Goal: Task Accomplishment & Management: Manage account settings

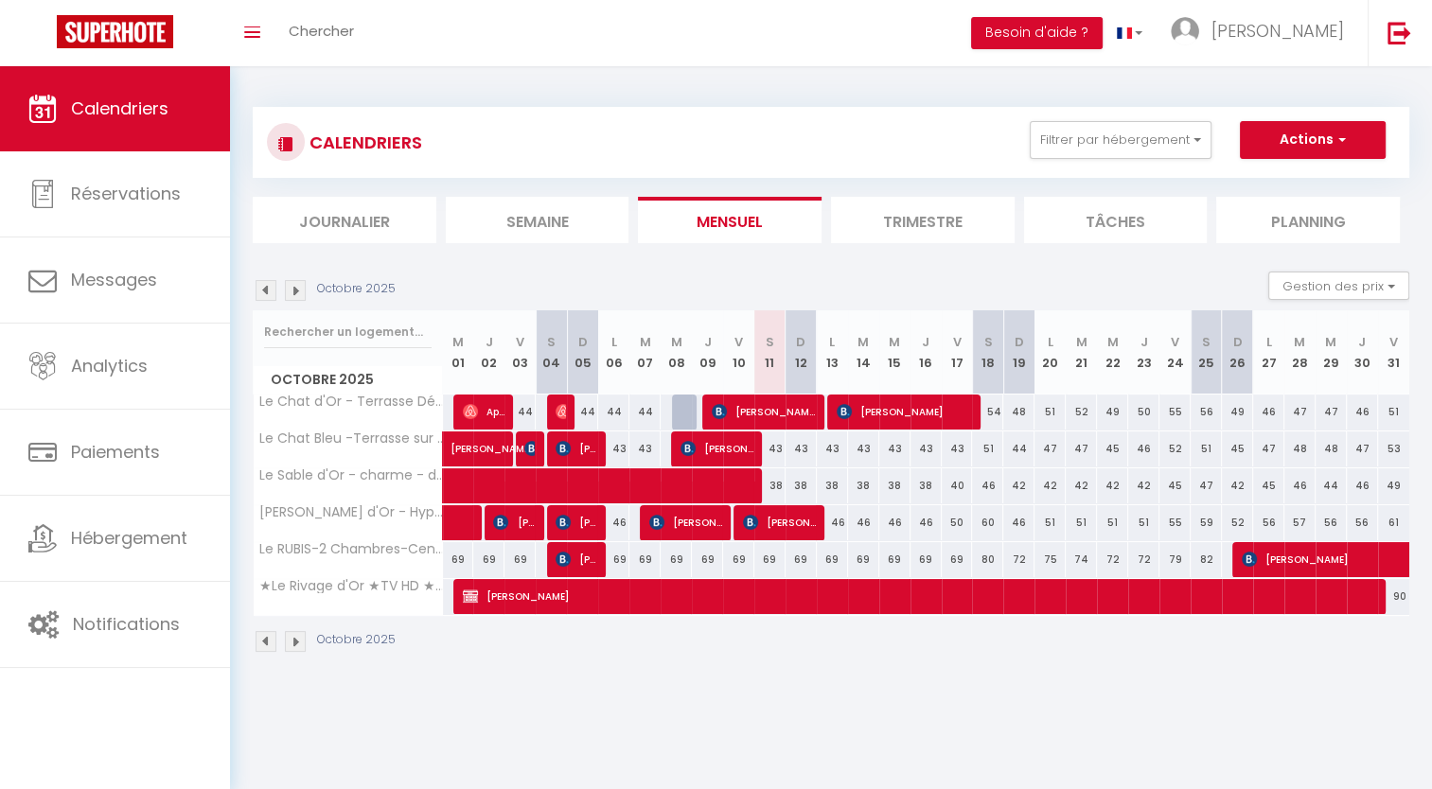
click at [940, 216] on li "Trimestre" at bounding box center [923, 220] width 184 height 46
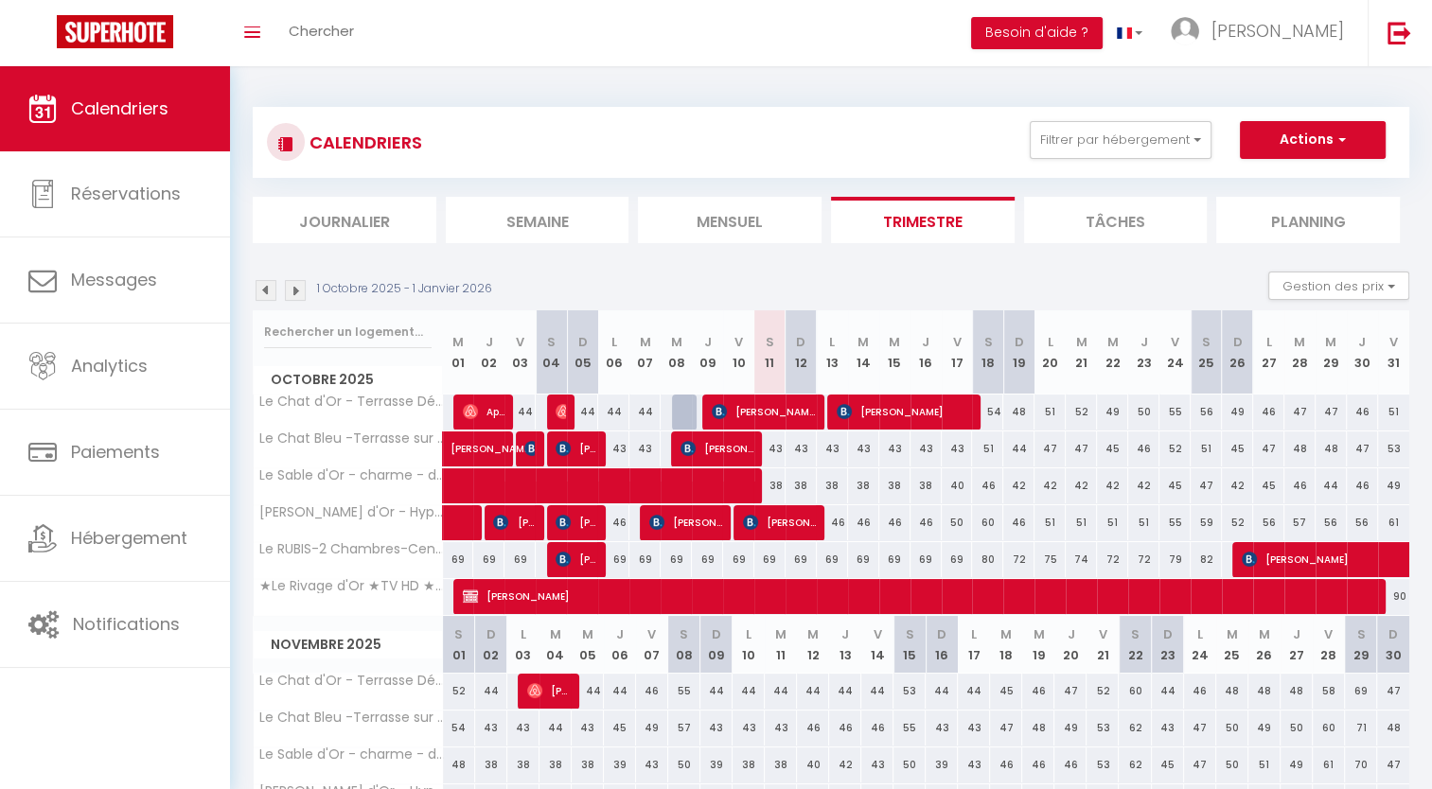
click at [271, 287] on img at bounding box center [265, 290] width 21 height 21
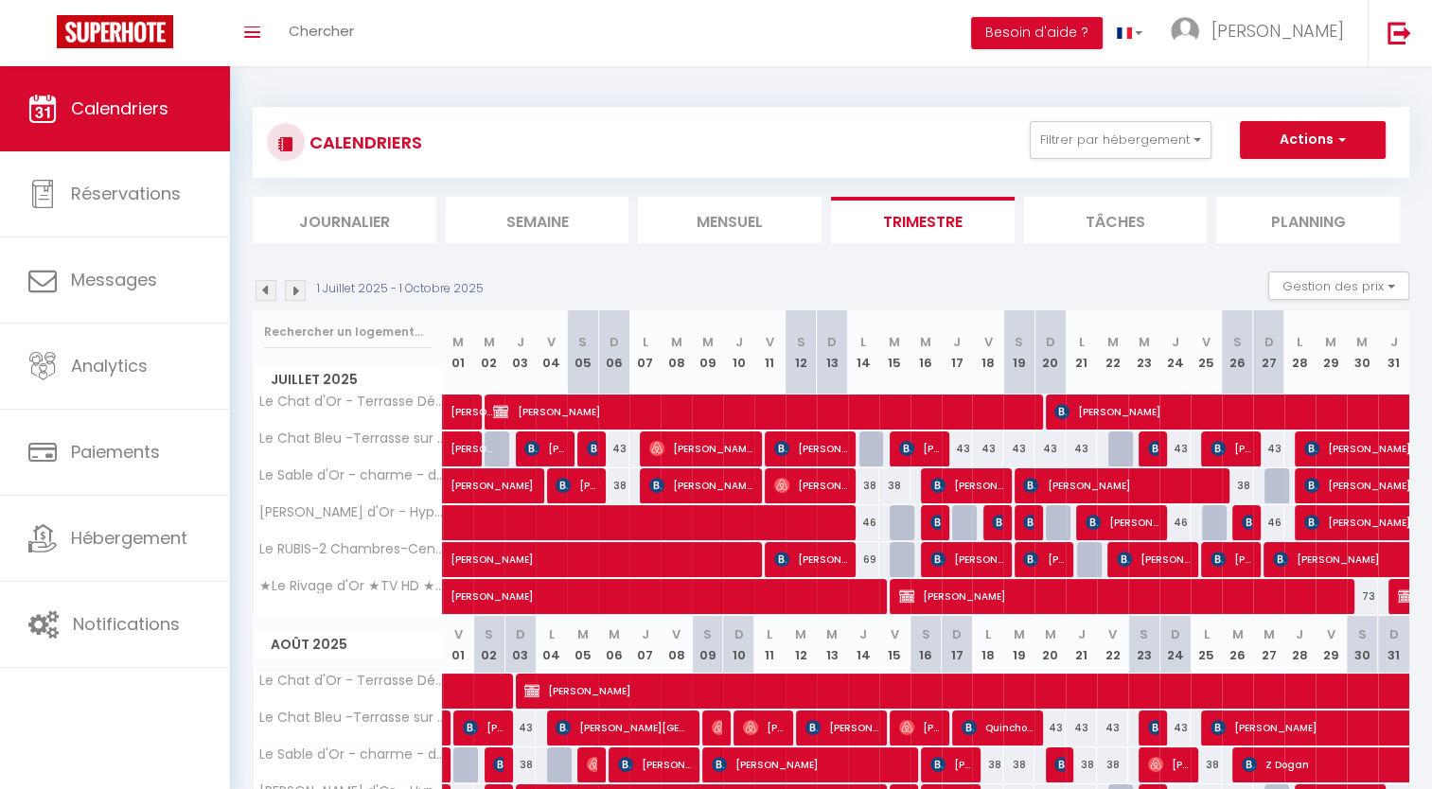
click at [269, 288] on img at bounding box center [265, 290] width 21 height 21
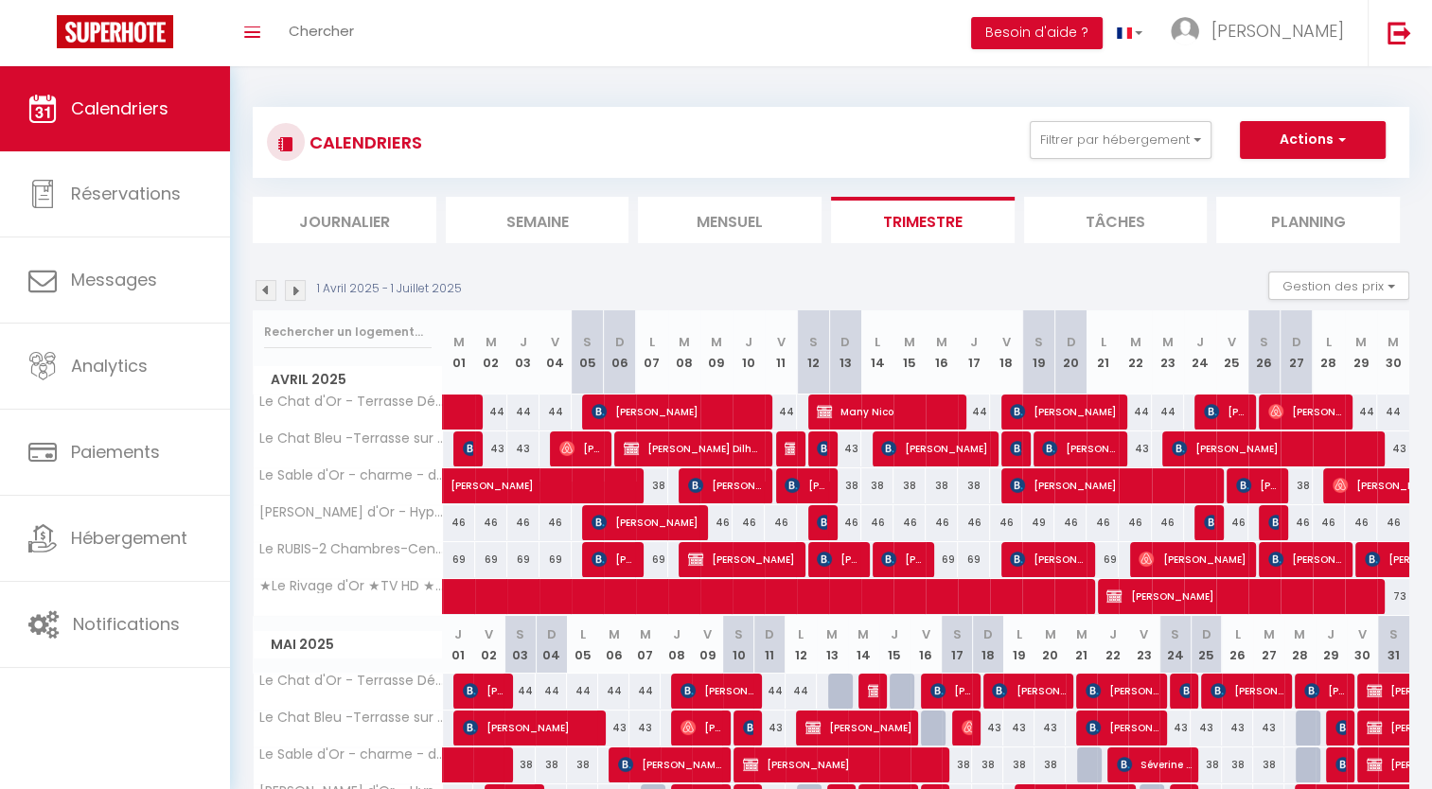
click at [265, 290] on img at bounding box center [265, 290] width 21 height 21
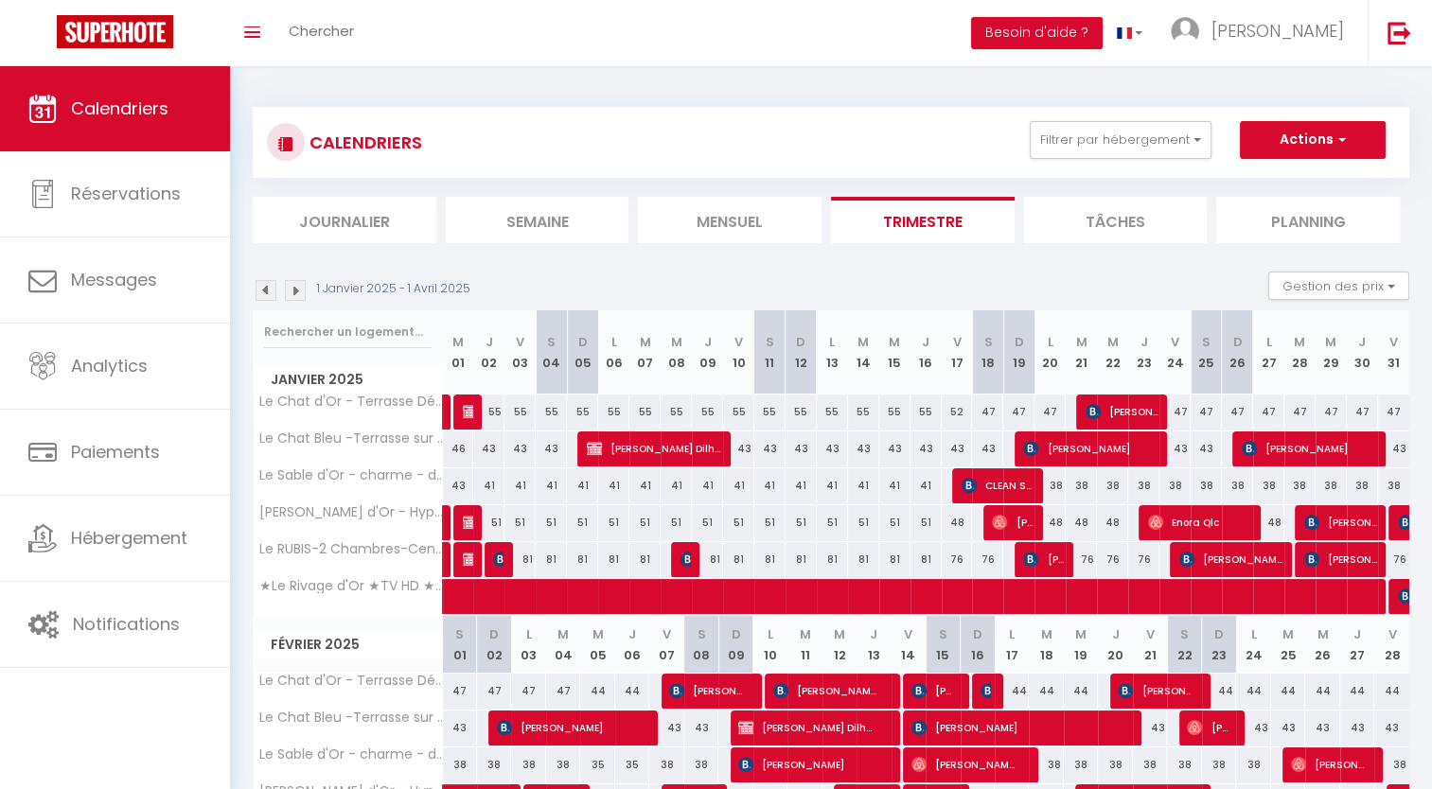
click at [265, 290] on img at bounding box center [265, 290] width 21 height 21
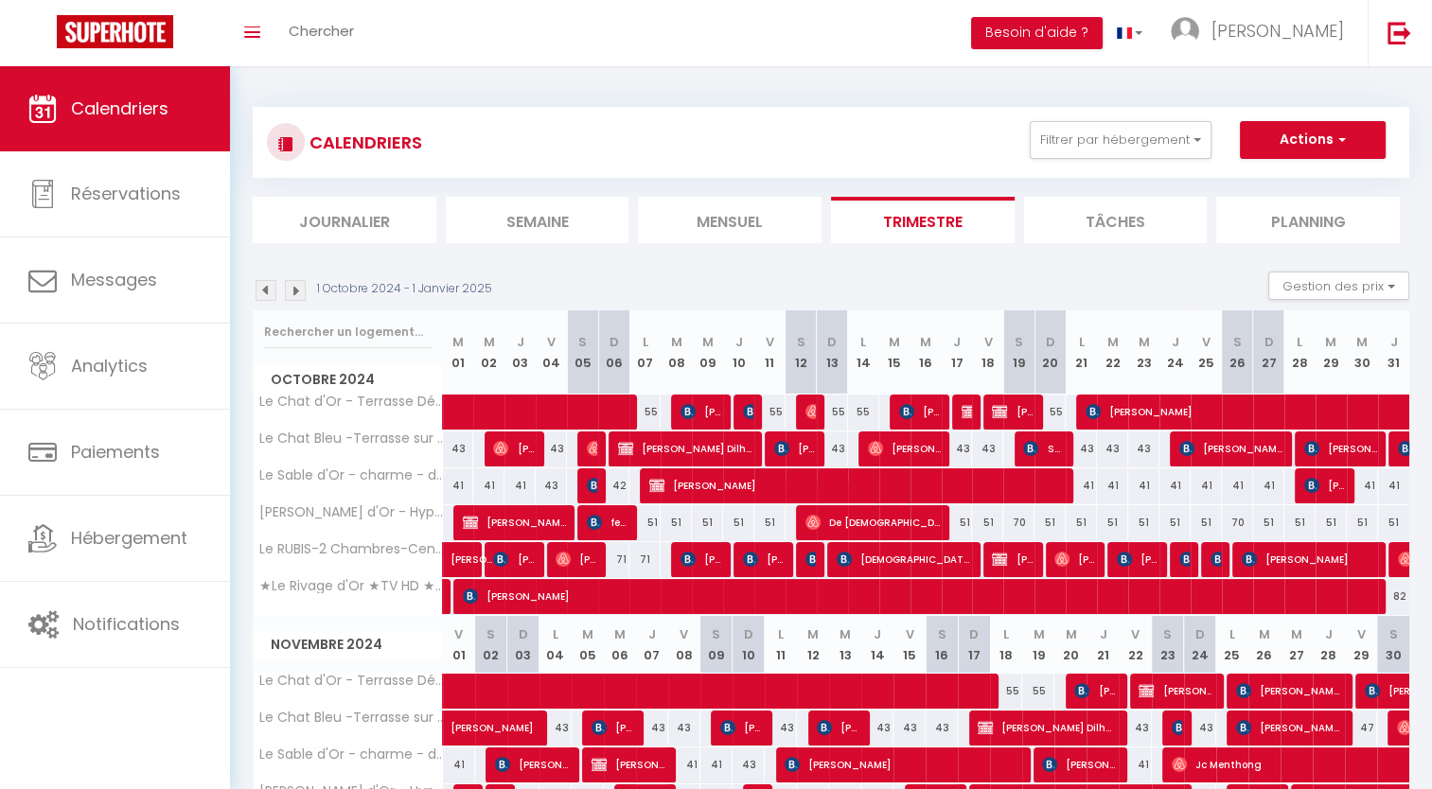
click at [265, 290] on img at bounding box center [265, 290] width 21 height 21
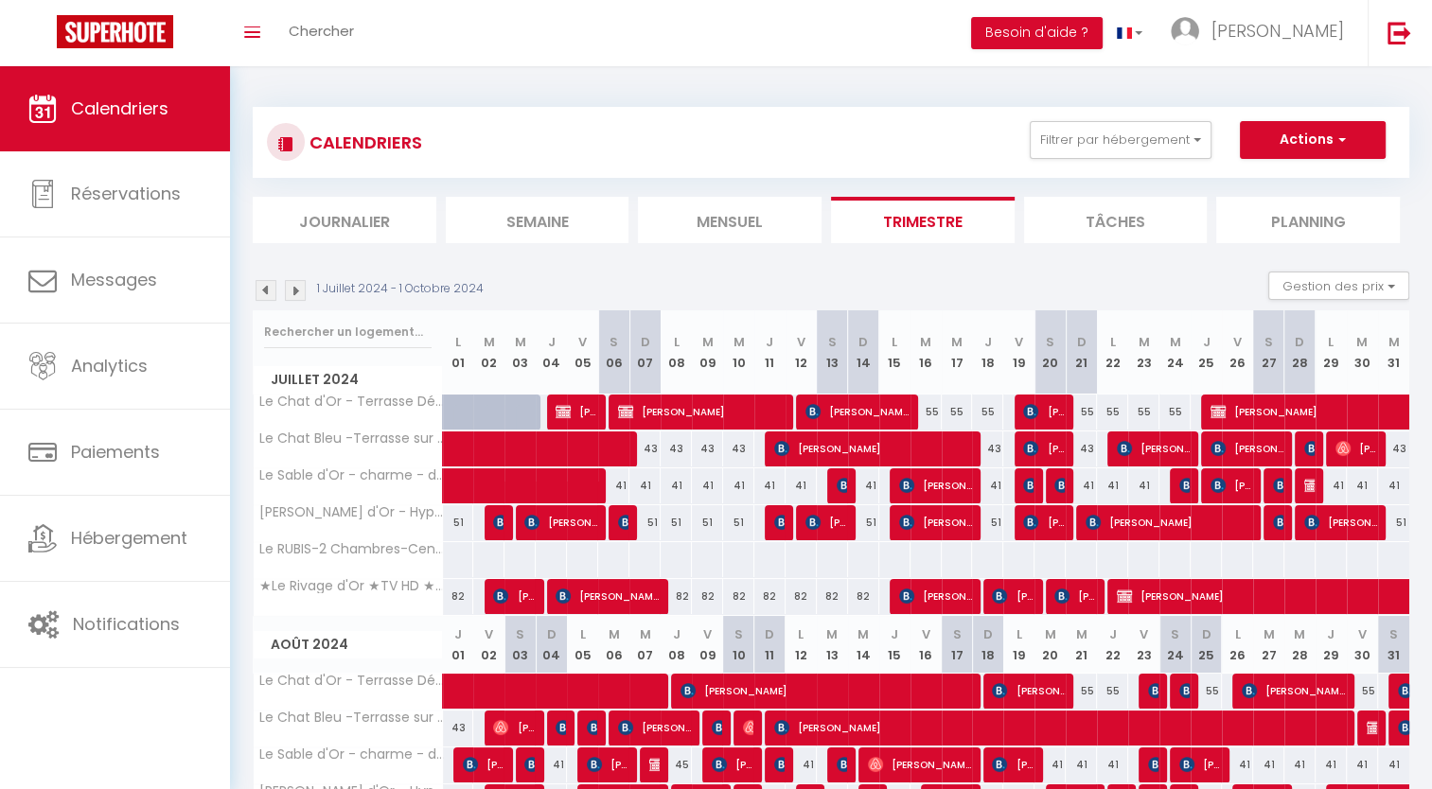
click at [265, 290] on img at bounding box center [265, 290] width 21 height 21
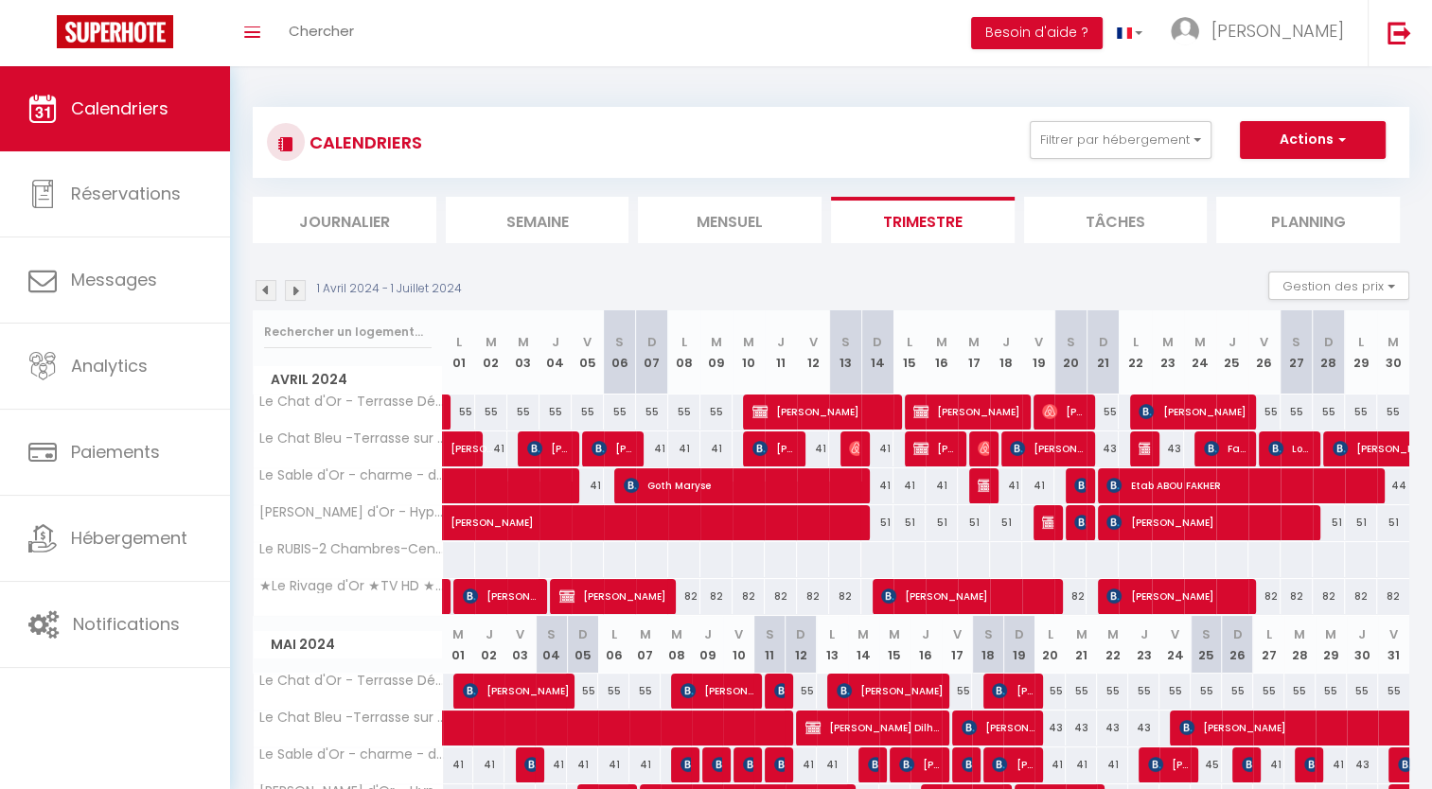
click at [265, 290] on img at bounding box center [265, 290] width 21 height 21
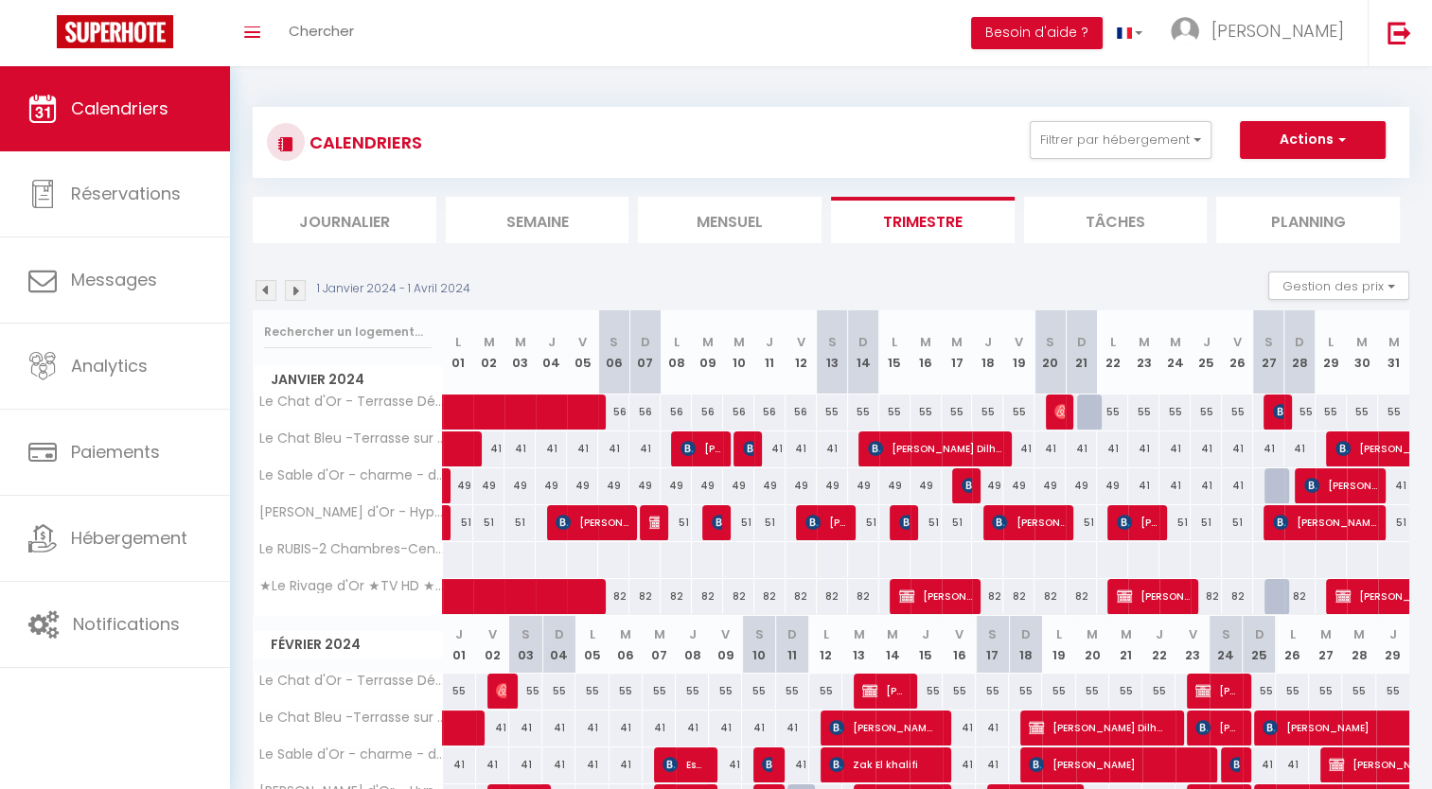
click at [265, 290] on img at bounding box center [265, 290] width 21 height 21
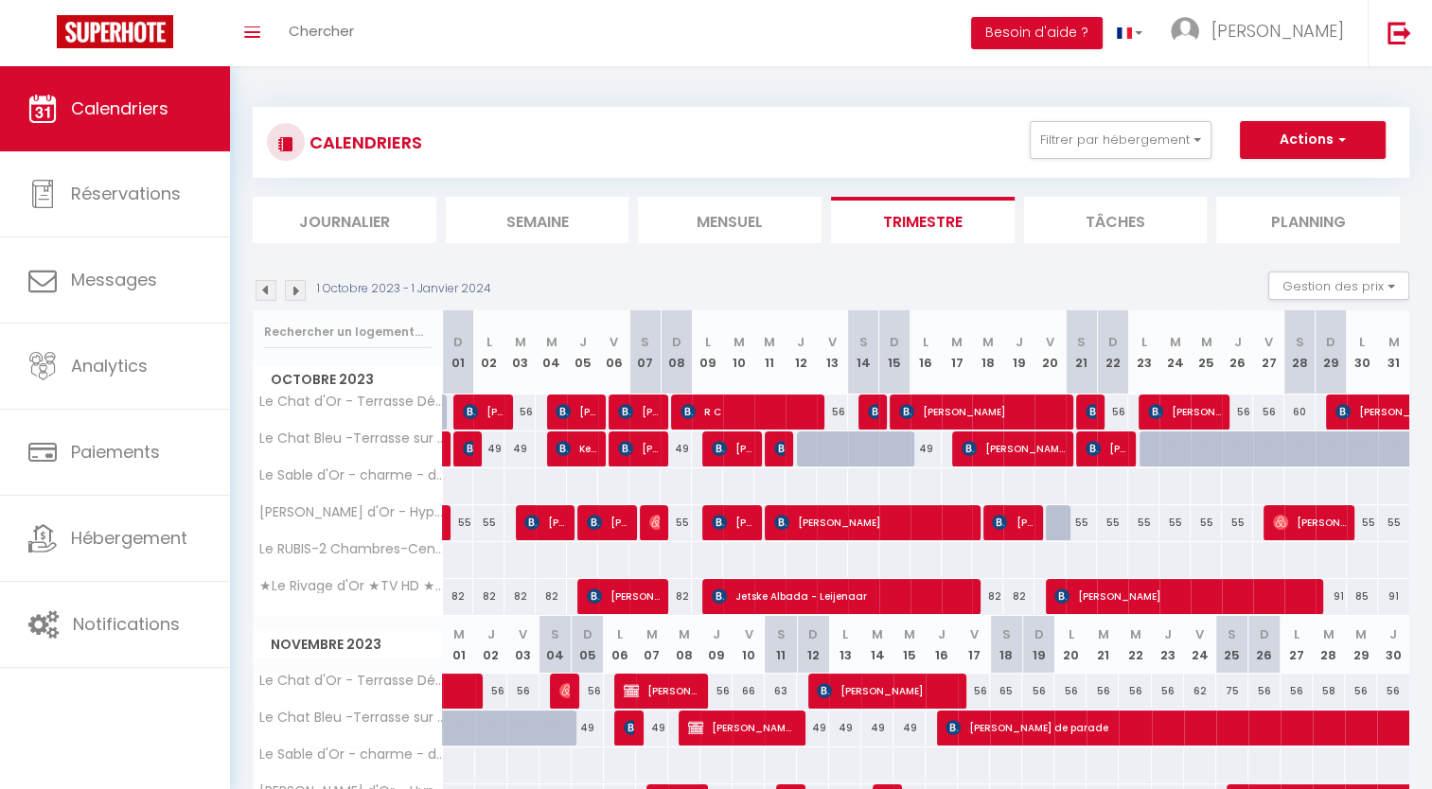
click at [265, 290] on img at bounding box center [265, 290] width 21 height 21
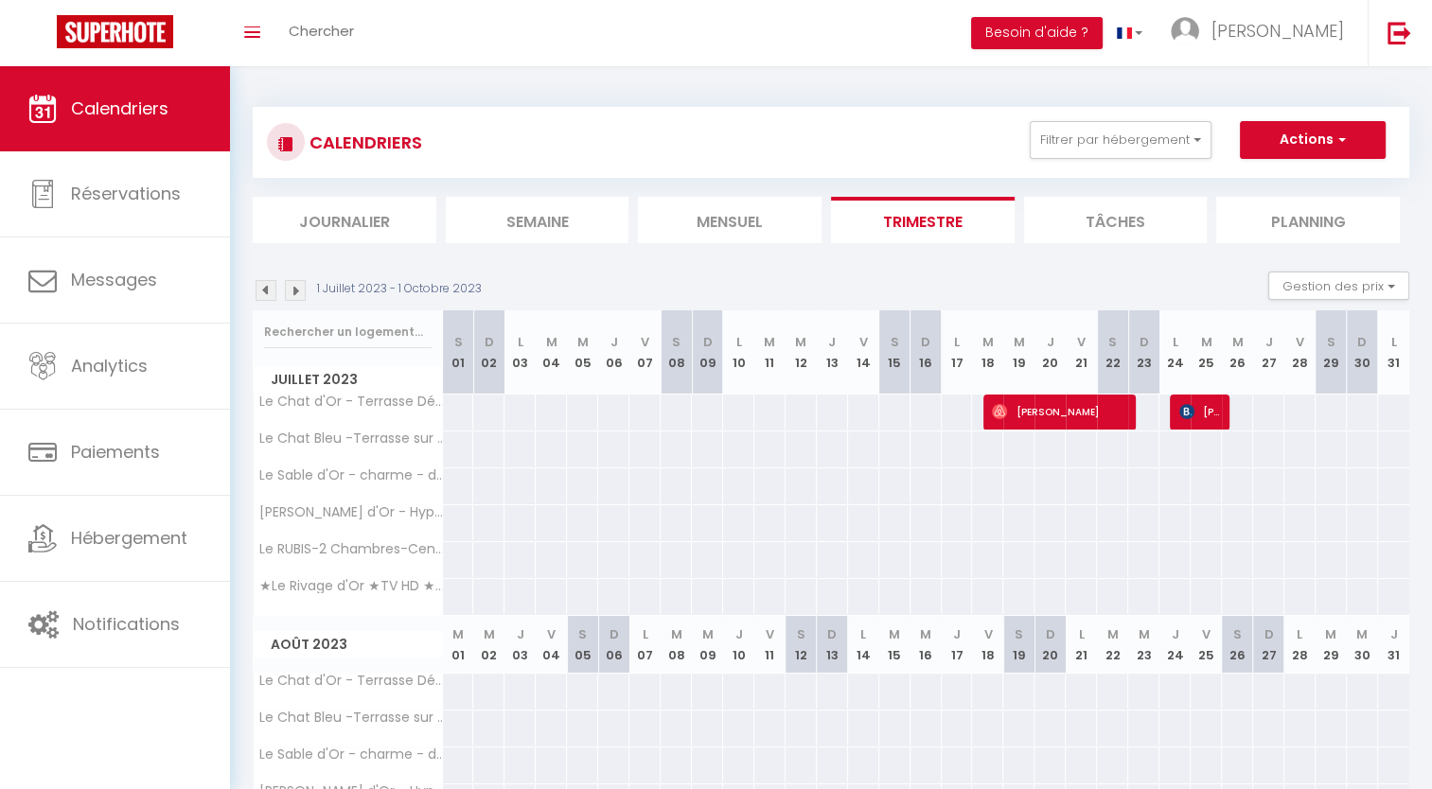
click at [295, 290] on img at bounding box center [295, 290] width 21 height 21
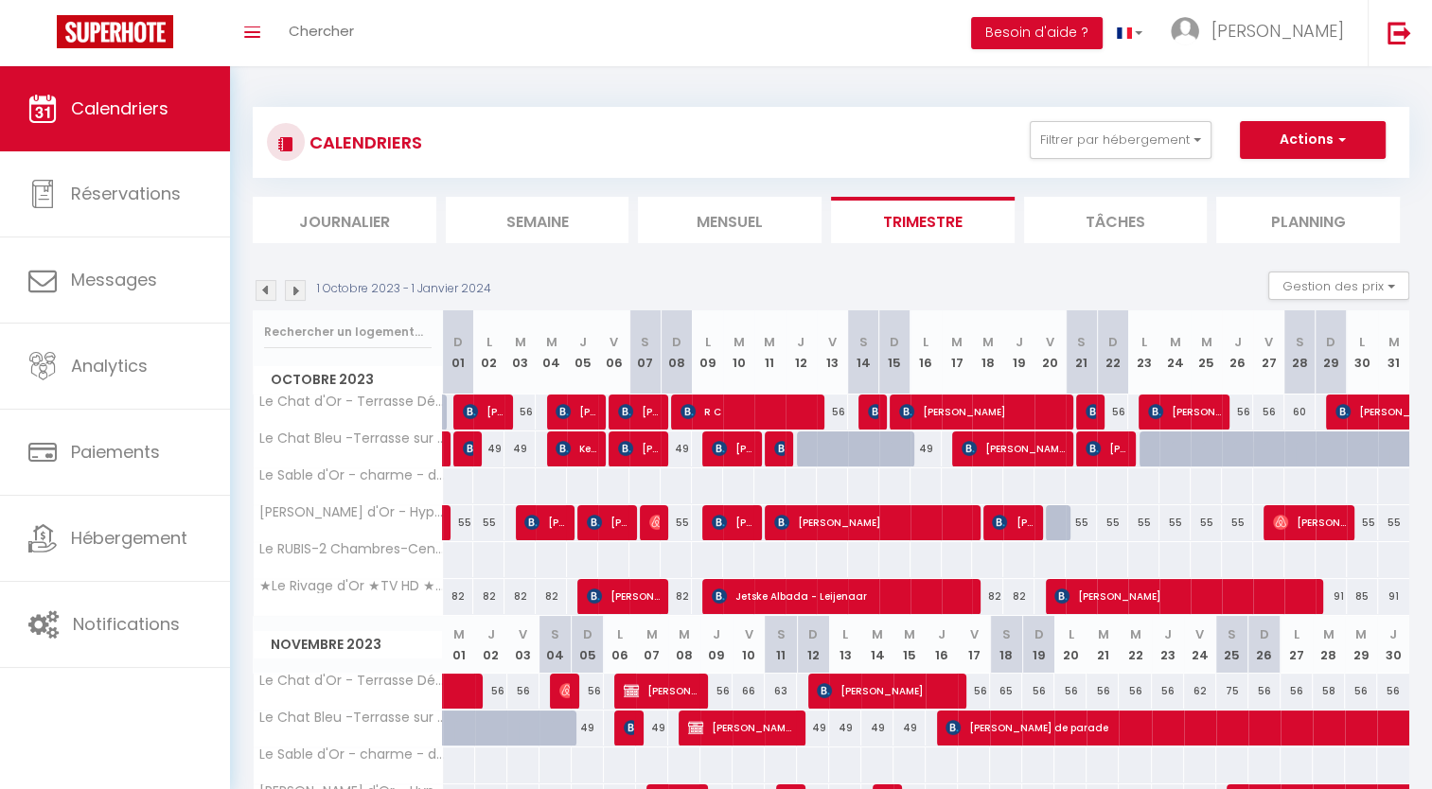
click at [261, 290] on img at bounding box center [265, 290] width 21 height 21
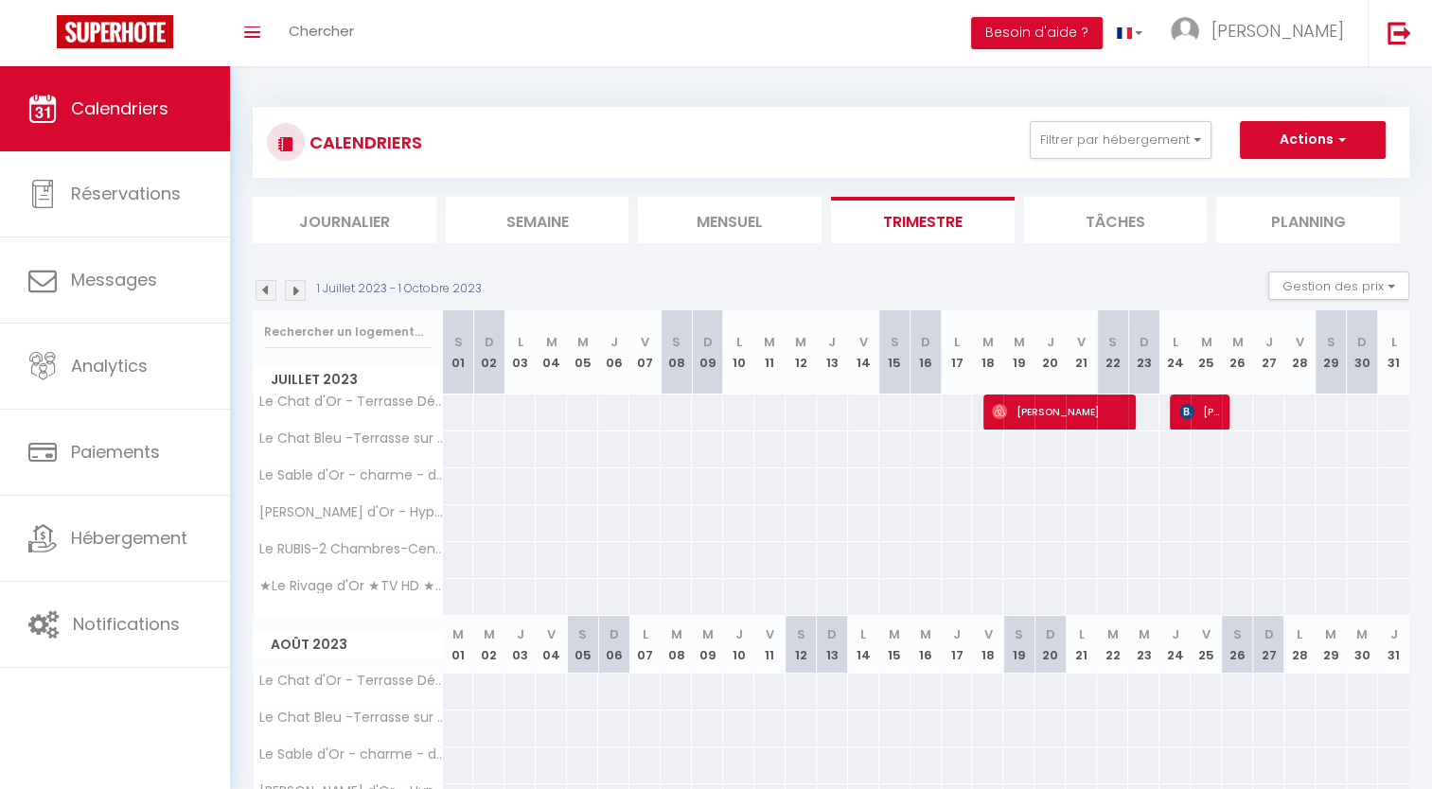
click at [295, 292] on img at bounding box center [295, 290] width 21 height 21
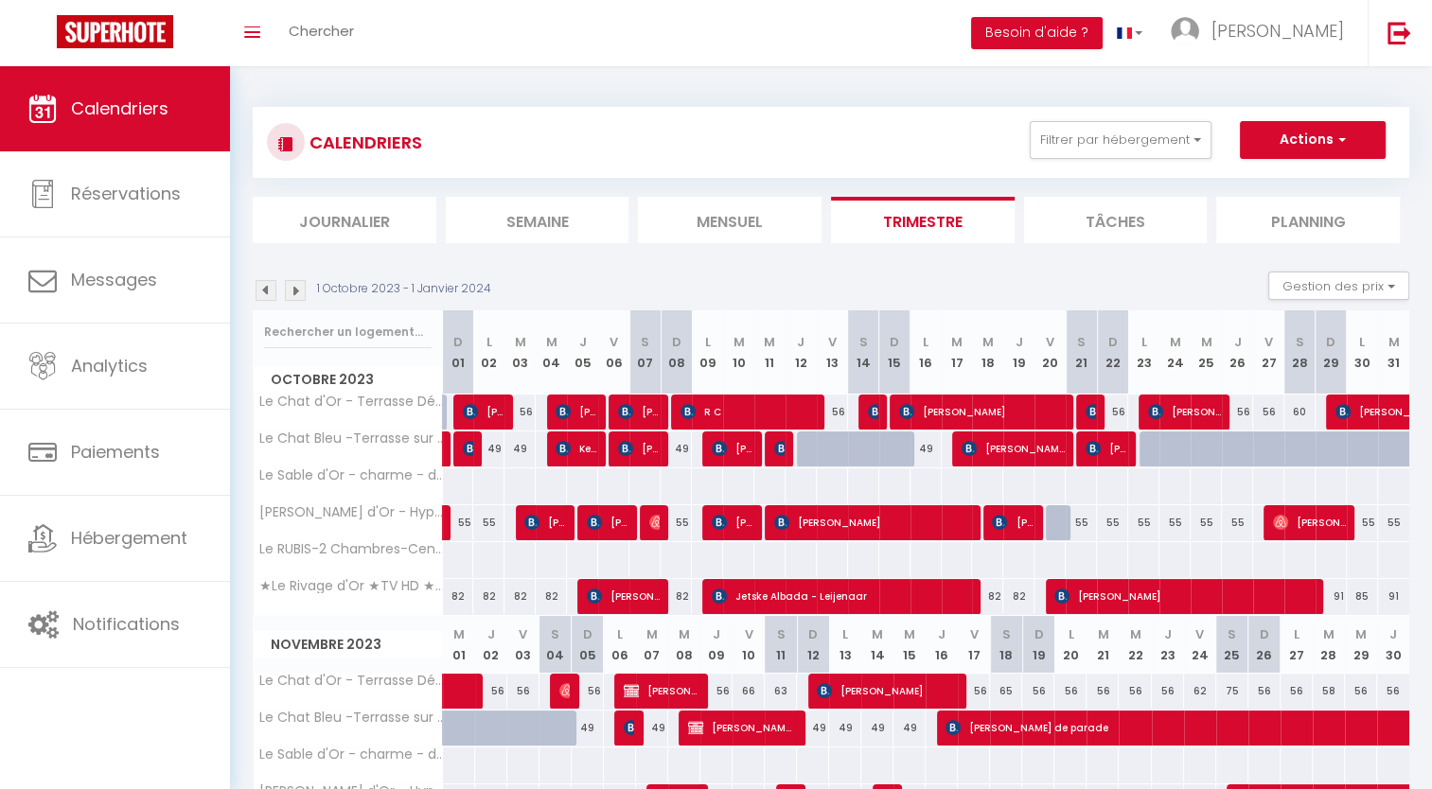
click at [266, 287] on img at bounding box center [265, 290] width 21 height 21
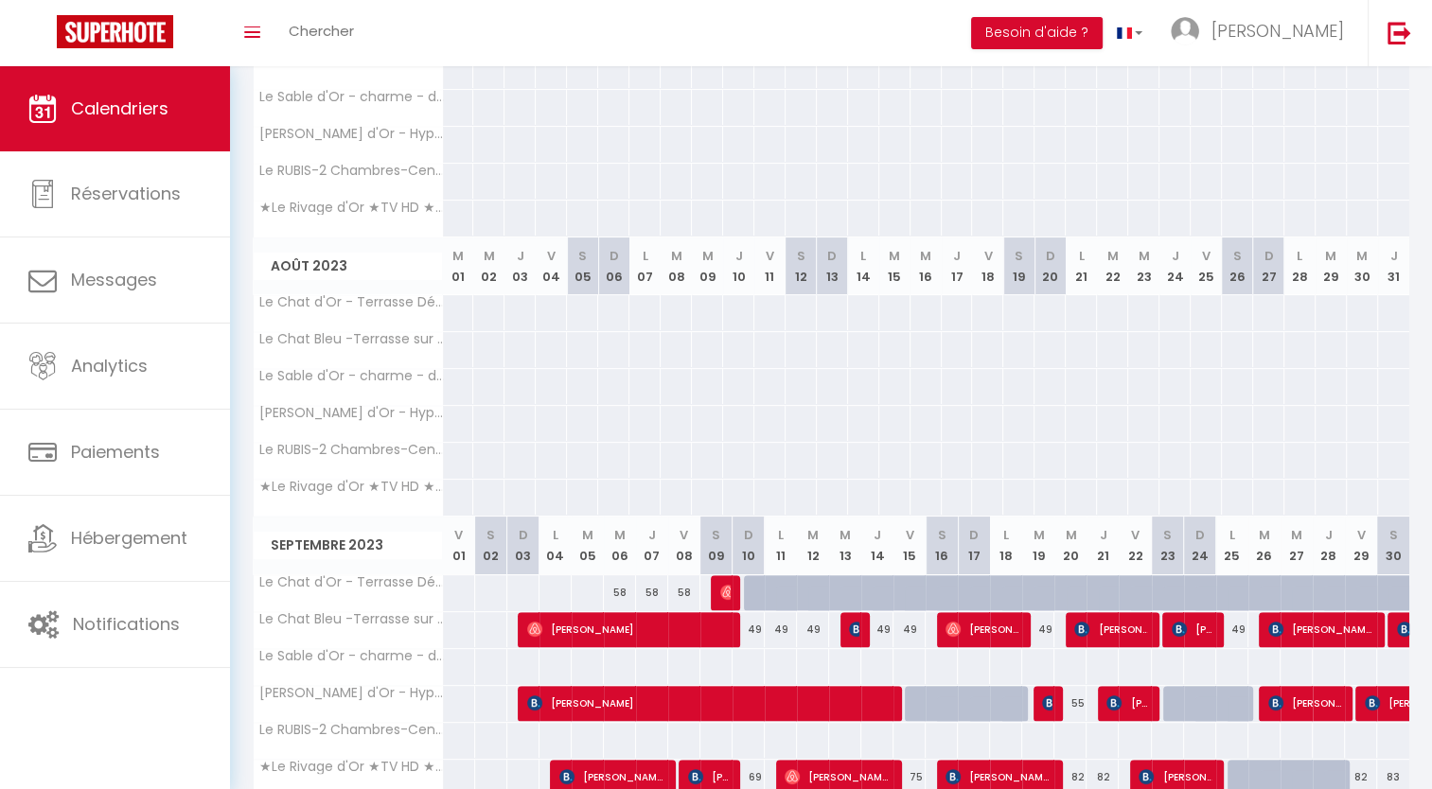
scroll to position [458, 0]
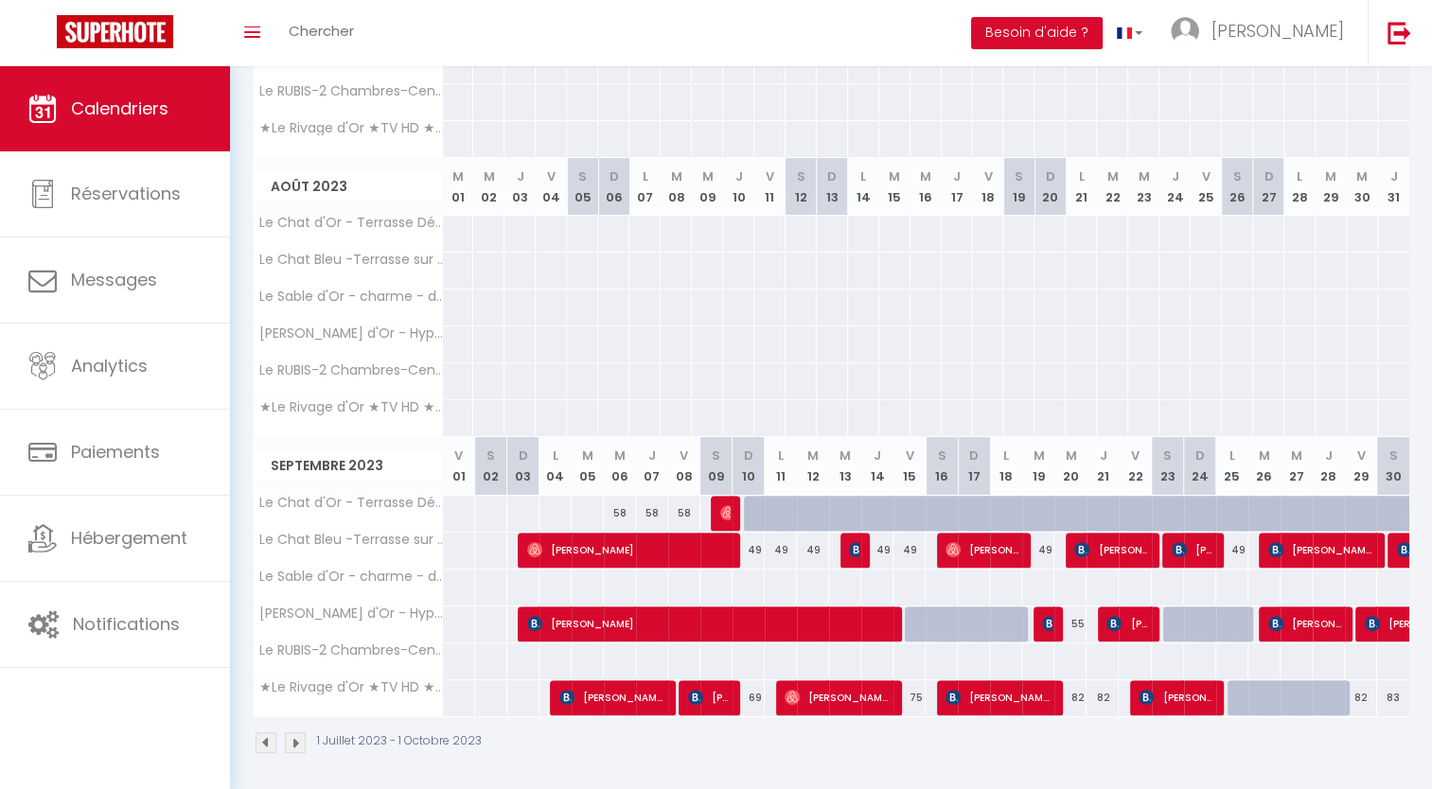
click at [829, 515] on div at bounding box center [845, 514] width 32 height 36
type input "58"
type input "Mer 13 Septembre 2023"
type input "Jeu 14 Septembre 2023"
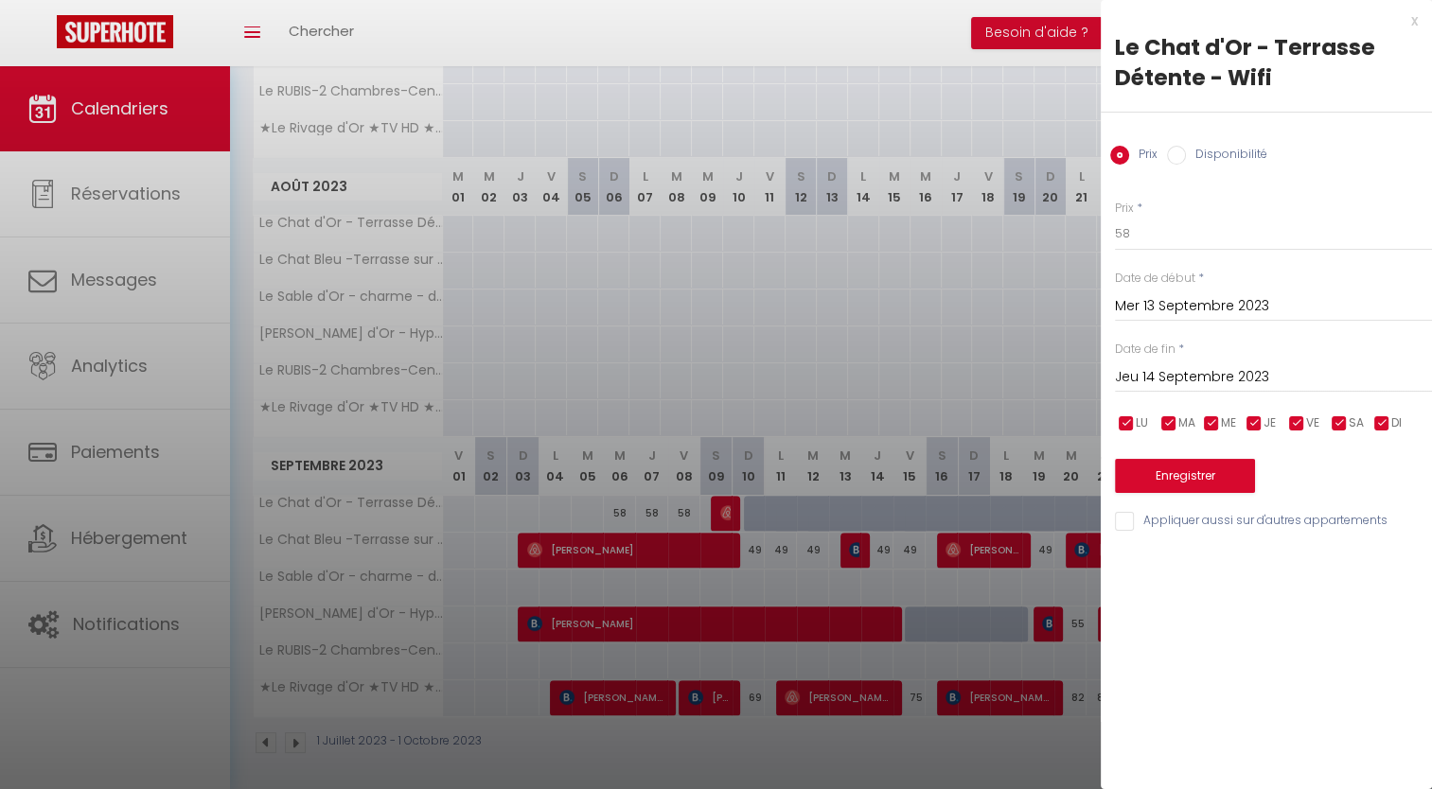
click at [829, 515] on div at bounding box center [716, 394] width 1432 height 789
